Goal: Task Accomplishment & Management: Use online tool/utility

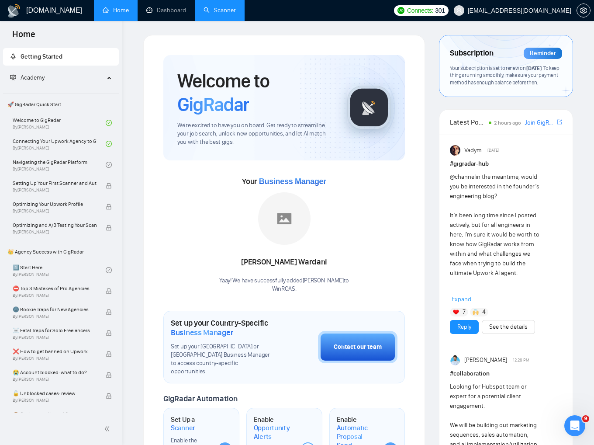
click at [223, 7] on link "Scanner" at bounding box center [220, 10] width 32 height 7
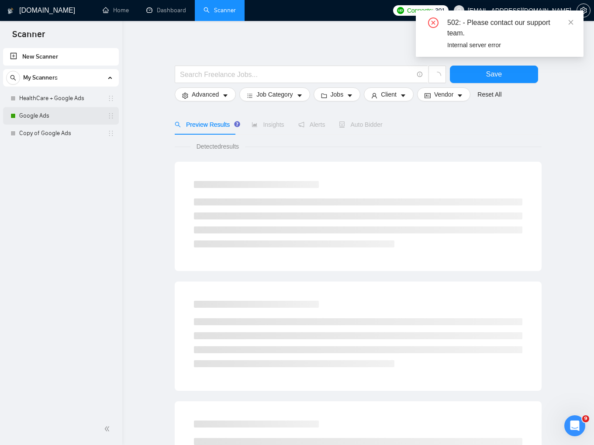
click at [39, 116] on link "Google Ads" at bounding box center [60, 115] width 83 height 17
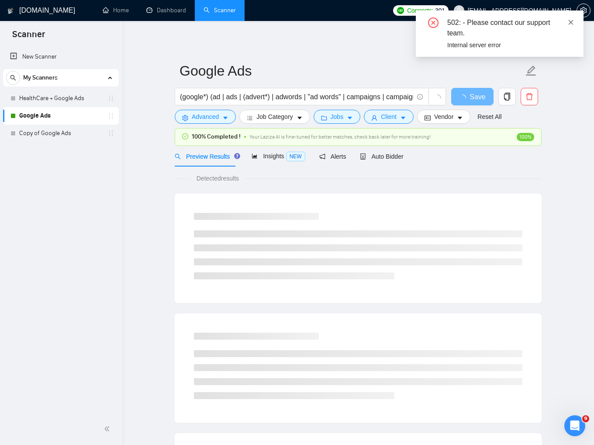
click at [569, 22] on icon "close" at bounding box center [571, 22] width 6 height 6
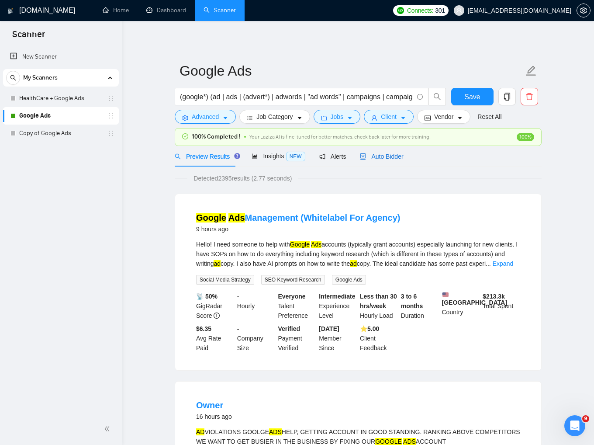
click at [395, 159] on span "Auto Bidder" at bounding box center [381, 156] width 43 height 7
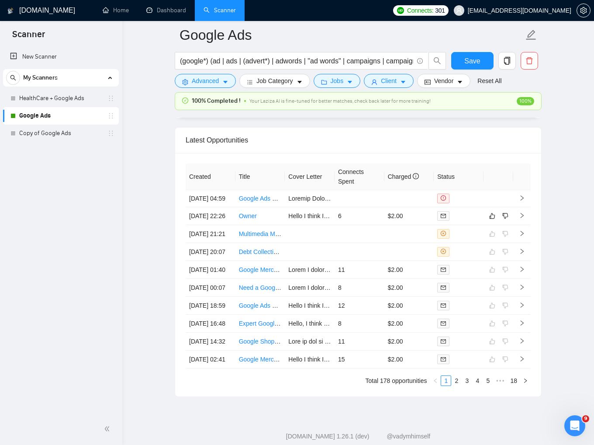
scroll to position [2184, 0]
click at [520, 198] on icon "right" at bounding box center [522, 197] width 6 height 6
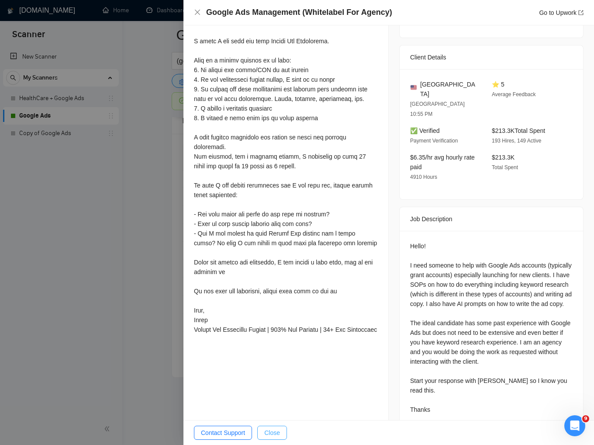
scroll to position [2287, 0]
click at [278, 431] on span "Close" at bounding box center [272, 433] width 16 height 10
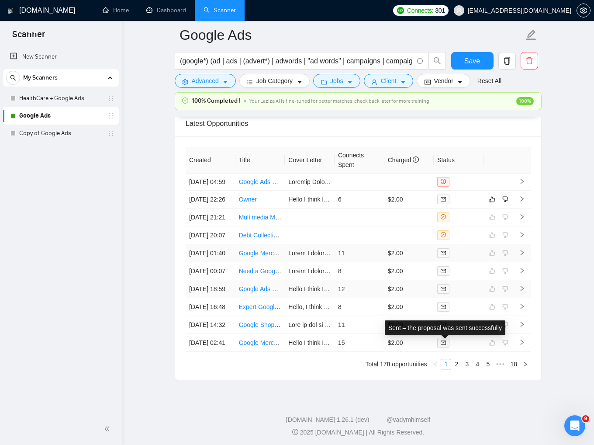
scroll to position [2200, 0]
click at [522, 202] on icon "right" at bounding box center [522, 199] width 3 height 5
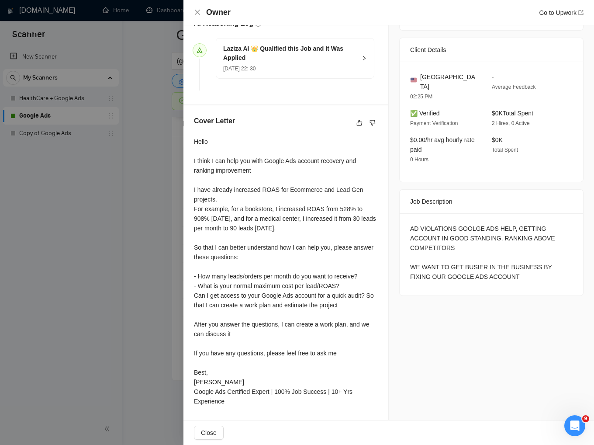
click at [418, 224] on div "AD VIOLATIONS GOOLGE ADS HELP, GETTING ACCOUNT IN GOOD STANDING. RANKING ABOVE …" at bounding box center [491, 253] width 163 height 58
drag, startPoint x: 408, startPoint y: 210, endPoint x: 450, endPoint y: 209, distance: 41.9
click at [450, 224] on div "AD VIOLATIONS GOOLGE ADS HELP, GETTING ACCOUNT IN GOOD STANDING. RANKING ABOVE …" at bounding box center [491, 253] width 163 height 58
copy div "AD VIOLATIONS"
click at [430, 224] on div "AD VIOLATIONS GOOLGE ADS HELP, GETTING ACCOUNT IN GOOD STANDING. RANKING ABOVE …" at bounding box center [491, 253] width 163 height 58
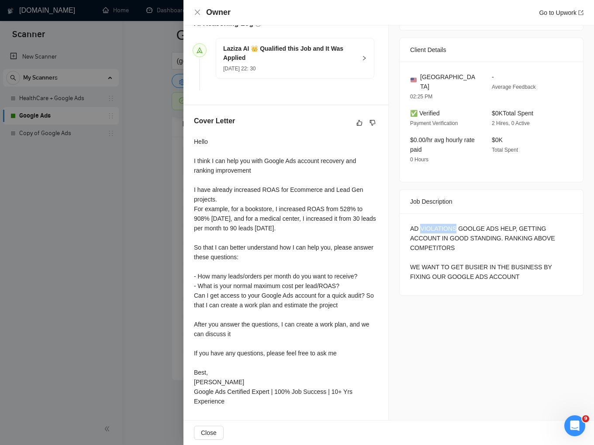
drag, startPoint x: 418, startPoint y: 208, endPoint x: 449, endPoint y: 210, distance: 31.5
click at [449, 224] on div "AD VIOLATIONS GOOLGE ADS HELP, GETTING ACCOUNT IN GOOD STANDING. RANKING ABOVE …" at bounding box center [491, 253] width 163 height 58
copy div "VIOLATIONS"
click at [197, 10] on icon "close" at bounding box center [197, 12] width 7 height 7
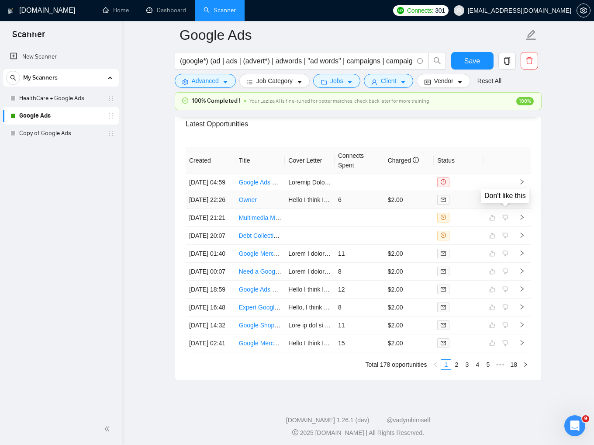
click at [508, 203] on icon "dislike" at bounding box center [505, 199] width 6 height 7
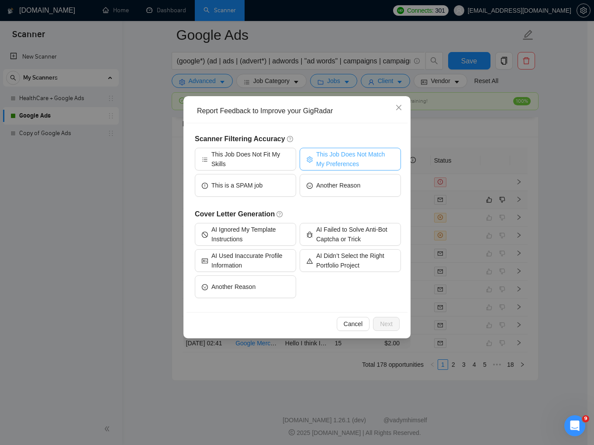
click at [329, 161] on span "This Job Does Not Match My Preferences" at bounding box center [355, 158] width 78 height 19
click at [392, 322] on span "Next" at bounding box center [386, 324] width 13 height 10
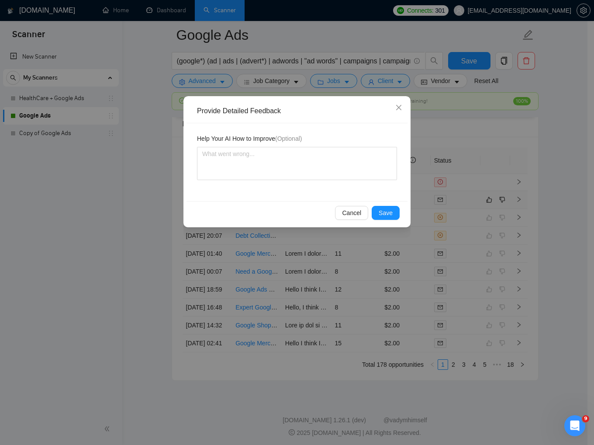
click at [392, 322] on div "Provide Detailed Feedback Help Your AI How to Improve (Optional) Cancel Save" at bounding box center [297, 222] width 594 height 445
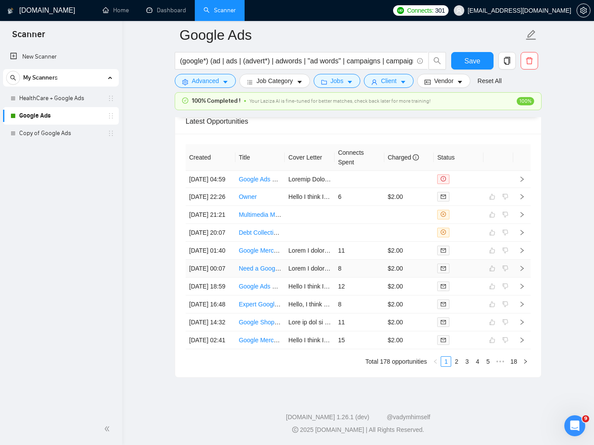
click at [522, 211] on tbody "[DATE] 04:59 Google Ads Management (Whitelabel For Agency) [DATE] 22:26 Owner H…" at bounding box center [358, 260] width 345 height 178
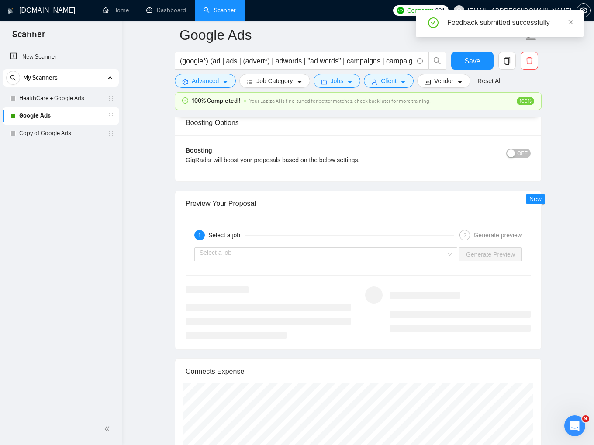
scroll to position [1601, 0]
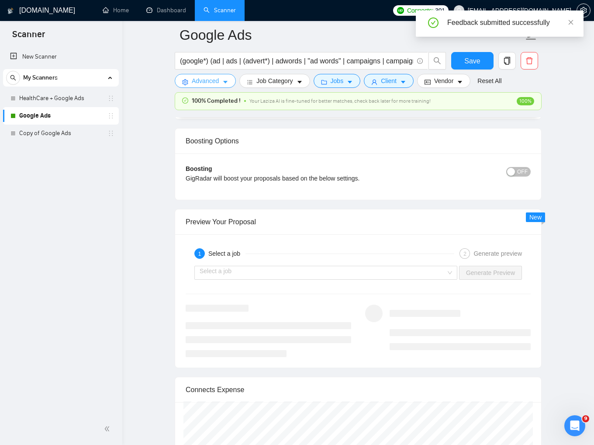
click at [225, 81] on icon "caret-down" at bounding box center [225, 82] width 4 height 3
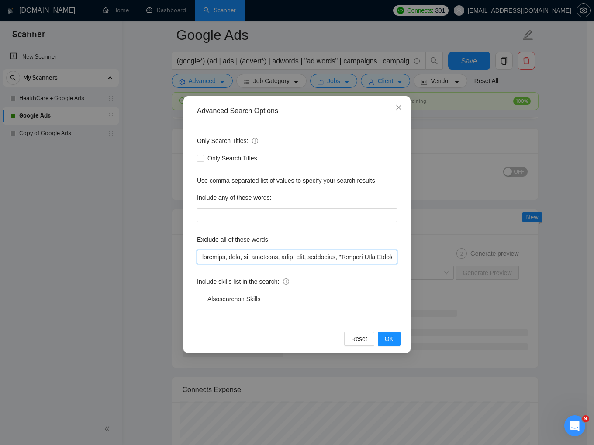
click at [254, 254] on input "text" at bounding box center [297, 257] width 200 height 14
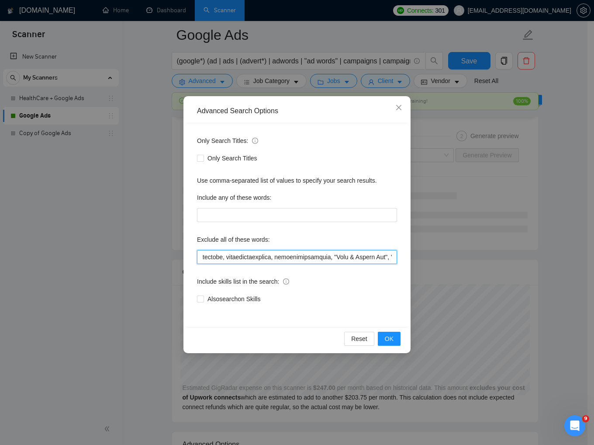
scroll to position [0, 7363]
paste input "VIOLATIONS"
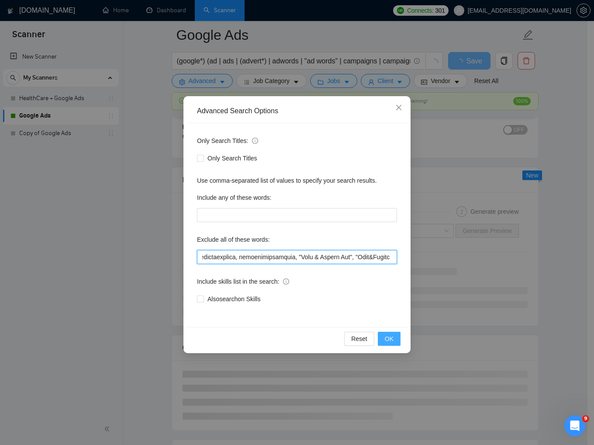
type input "facebook, meta, fb, intagram, inst, bing, microsoft, "Landing Page Optimization…"
click at [392, 339] on span "OK" at bounding box center [389, 339] width 9 height 10
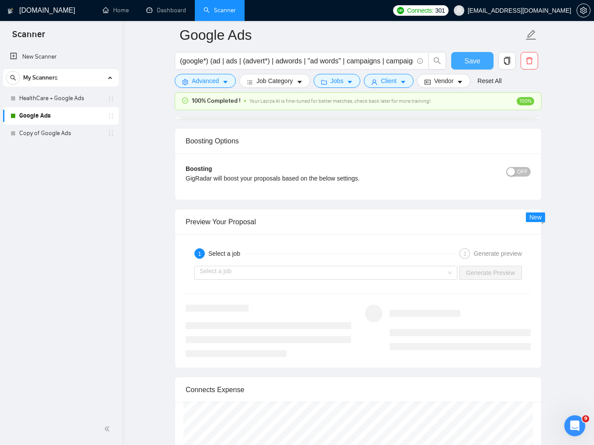
click at [482, 60] on button "Save" at bounding box center [472, 60] width 42 height 17
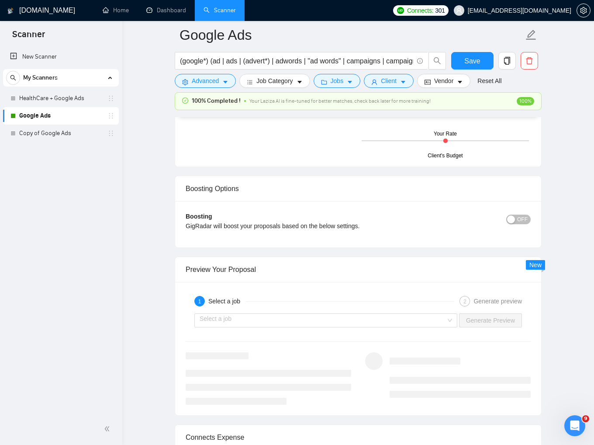
scroll to position [1514, 0]
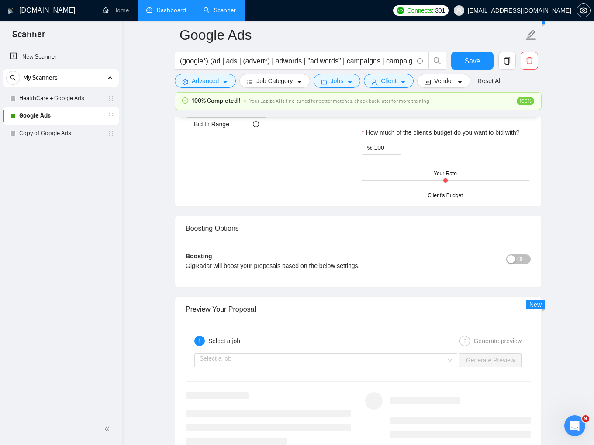
click at [169, 14] on link "Dashboard" at bounding box center [166, 10] width 40 height 7
